Goal: Information Seeking & Learning: Understand process/instructions

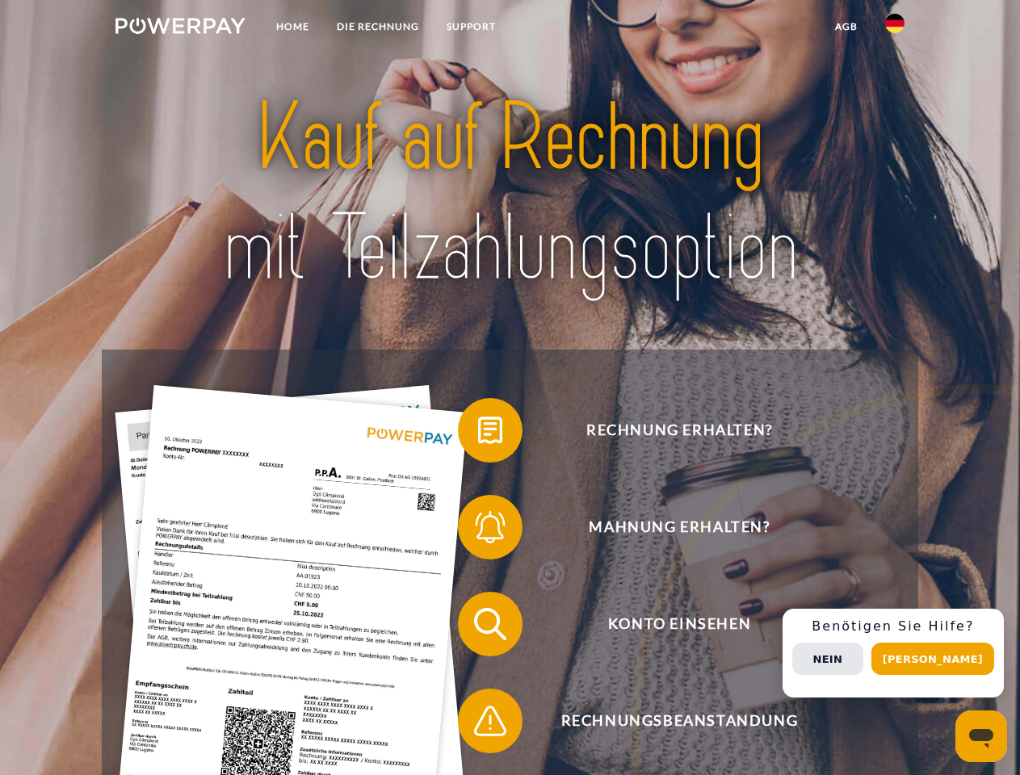
click at [180, 28] on img at bounding box center [180, 26] width 130 height 16
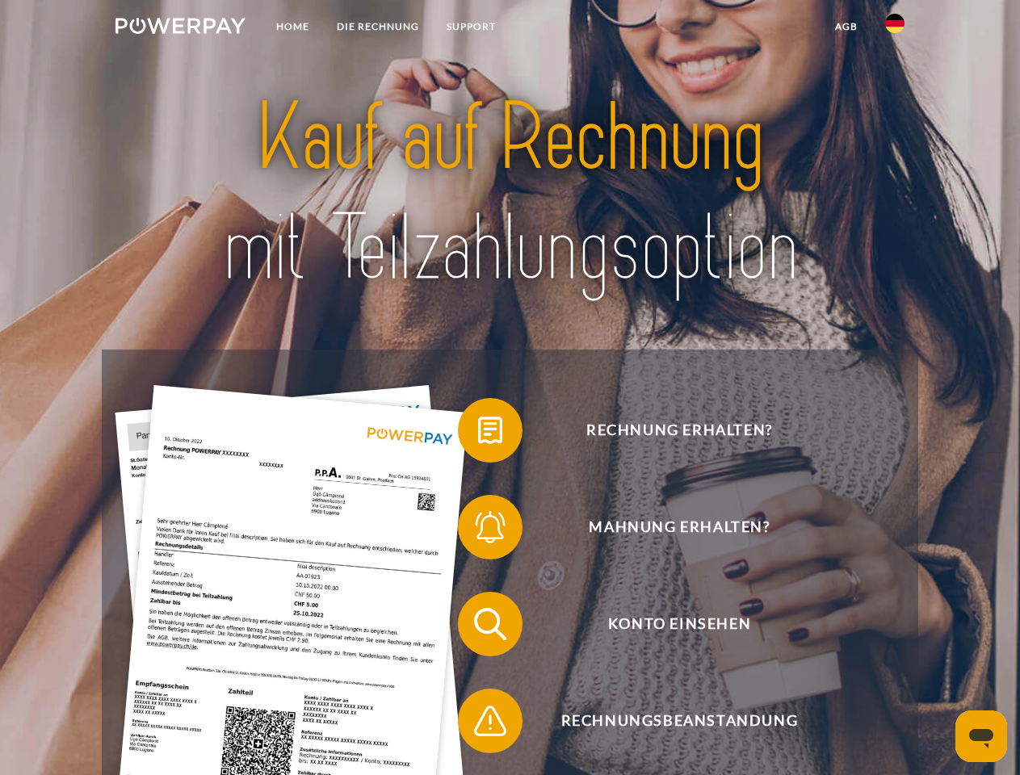
click at [894, 28] on img at bounding box center [894, 23] width 19 height 19
click at [845, 27] on link "agb" at bounding box center [846, 26] width 50 height 29
click at [478, 433] on span at bounding box center [465, 430] width 81 height 81
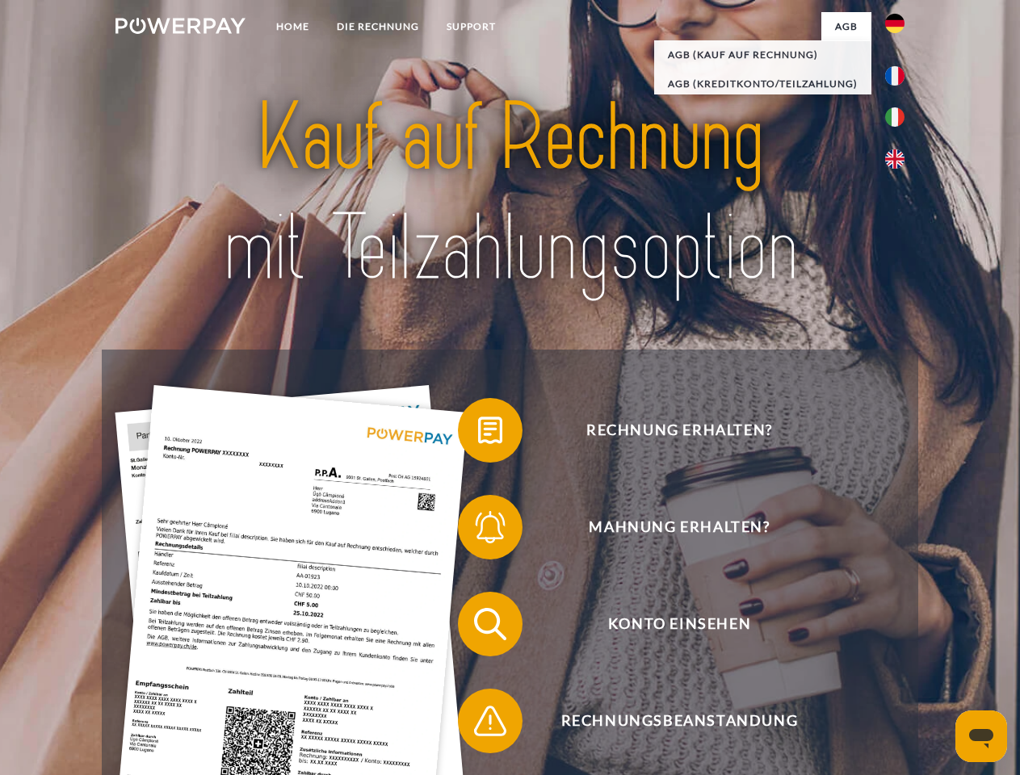
click at [478, 530] on span at bounding box center [465, 527] width 81 height 81
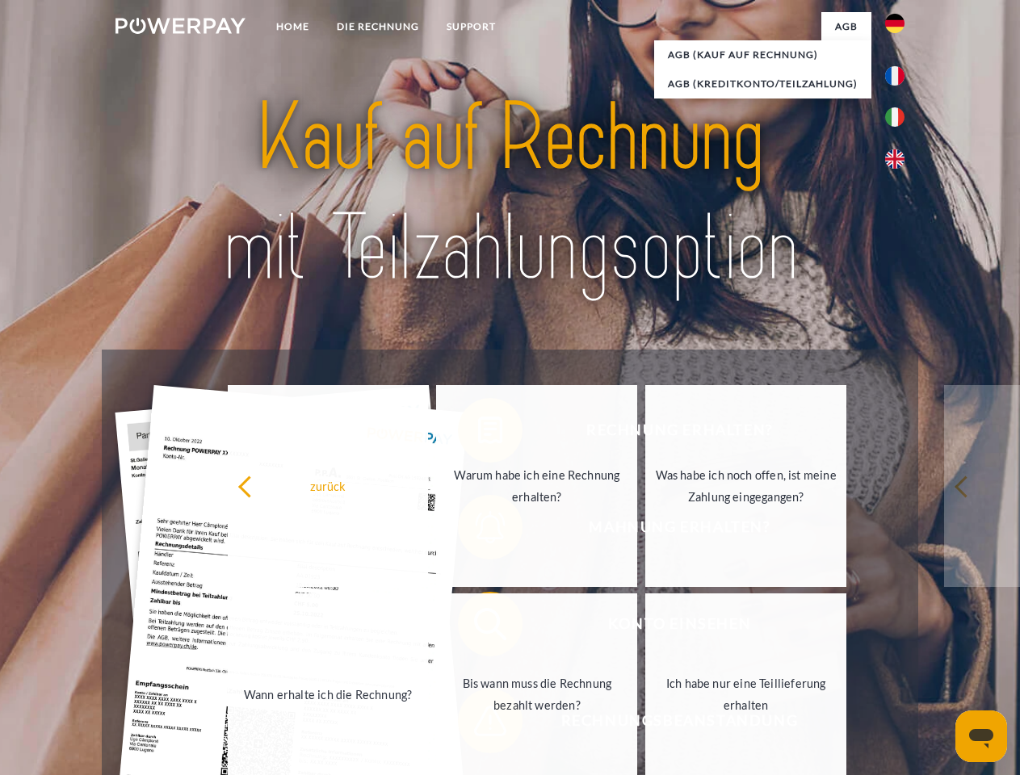
click at [478, 627] on link "Bis wann muss die Rechnung bezahlt werden?" at bounding box center [536, 694] width 201 height 202
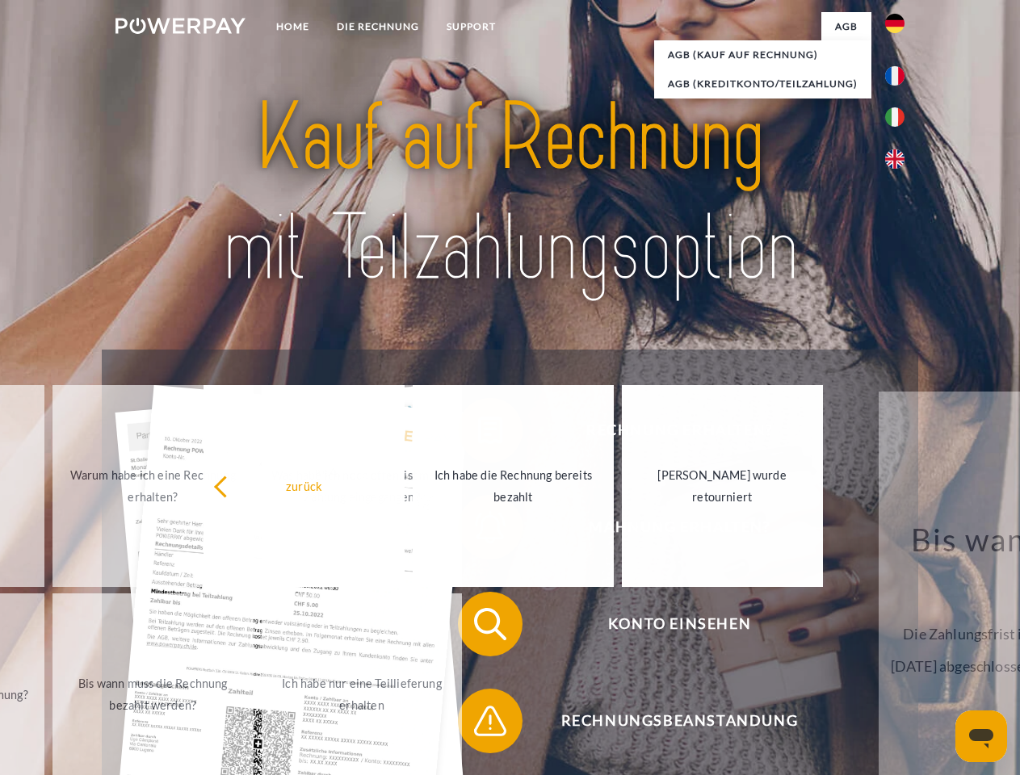
click at [478, 724] on span at bounding box center [465, 720] width 81 height 81
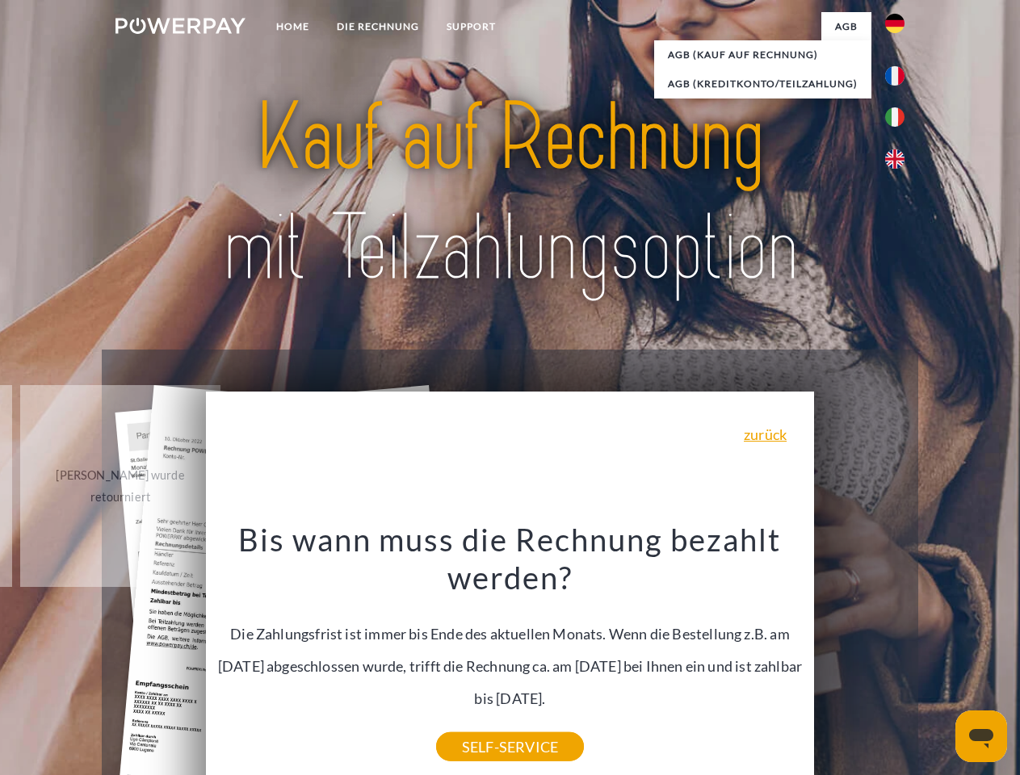
click at [898, 653] on div "Rechnung erhalten? Mahnung erhalten? Konto einsehen" at bounding box center [509, 673] width 815 height 646
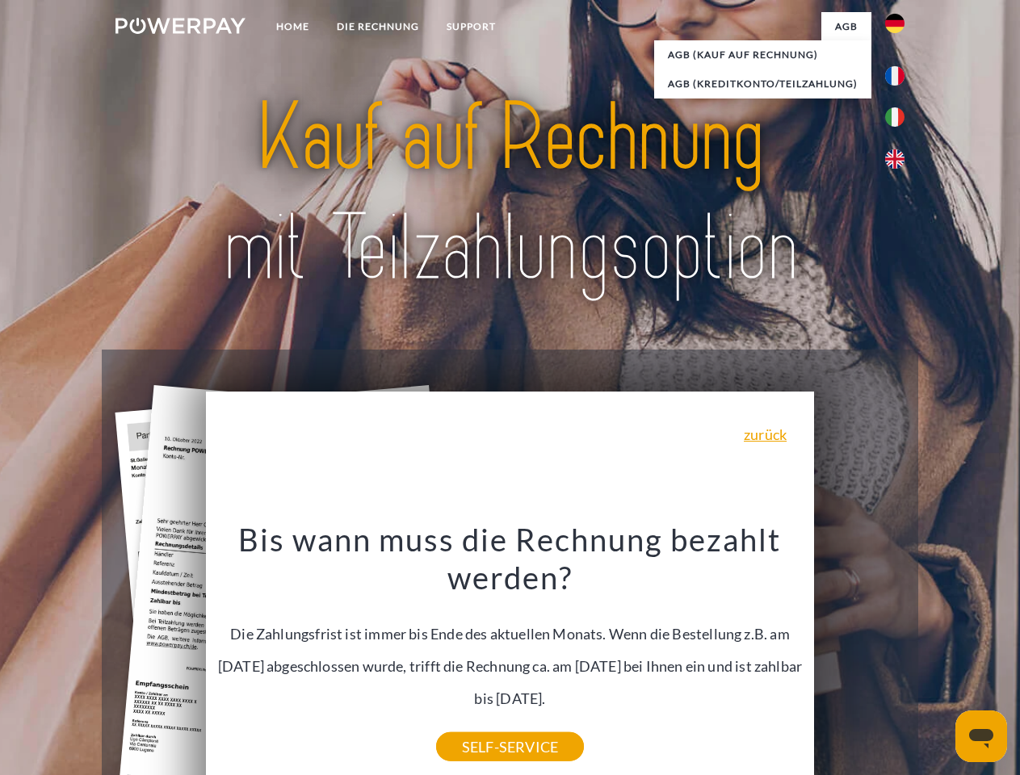
click at [859, 656] on span "Konto einsehen" at bounding box center [679, 624] width 396 height 65
click at [938, 659] on header "Home DIE RECHNUNG SUPPORT" at bounding box center [510, 557] width 1020 height 1115
